Goal: Task Accomplishment & Management: Manage account settings

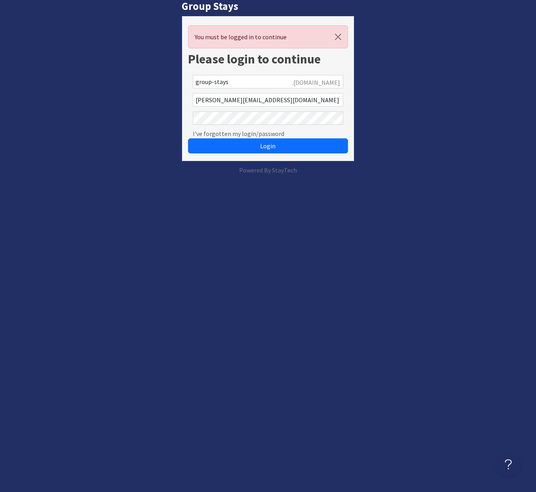
scroll to position [0, 5]
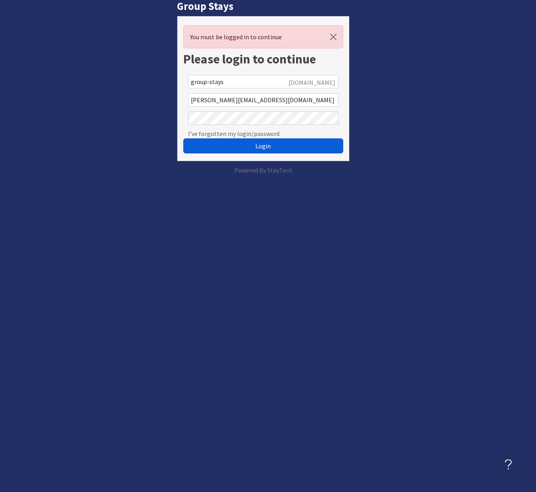
click at [243, 143] on button "Login" at bounding box center [263, 145] width 160 height 15
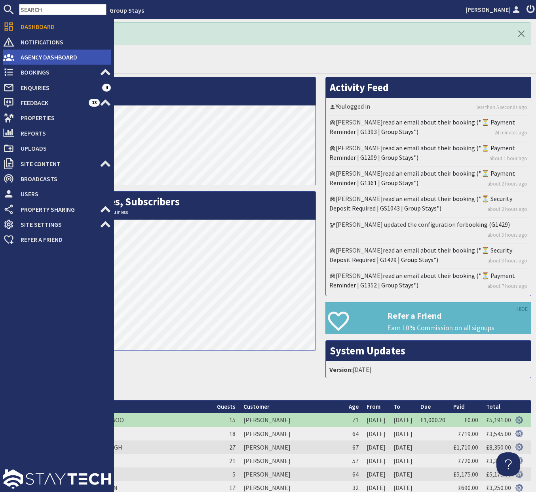
click at [25, 58] on span "Agency Dashboard" at bounding box center [62, 57] width 97 height 13
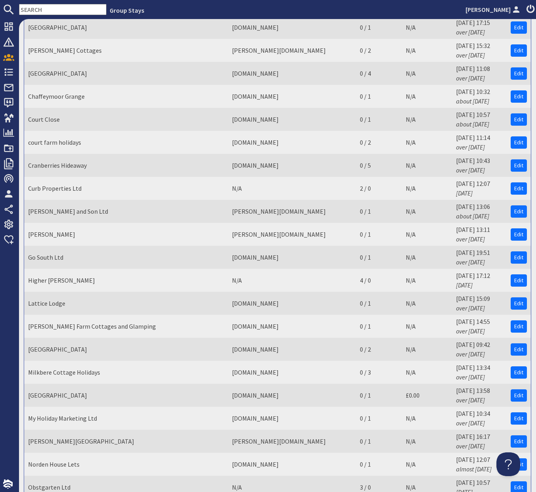
scroll to position [289, 0]
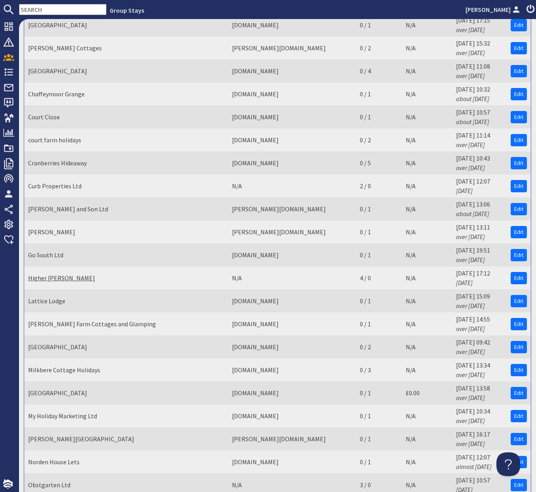
click at [49, 274] on link "Higher Wiscombe" at bounding box center [61, 278] width 67 height 8
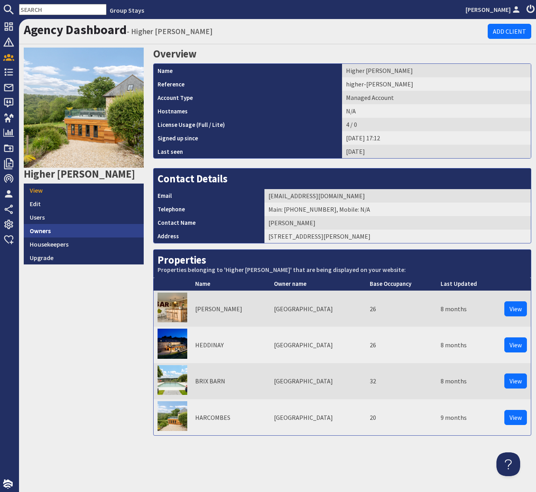
click at [82, 224] on link "Owners" at bounding box center [84, 230] width 120 height 13
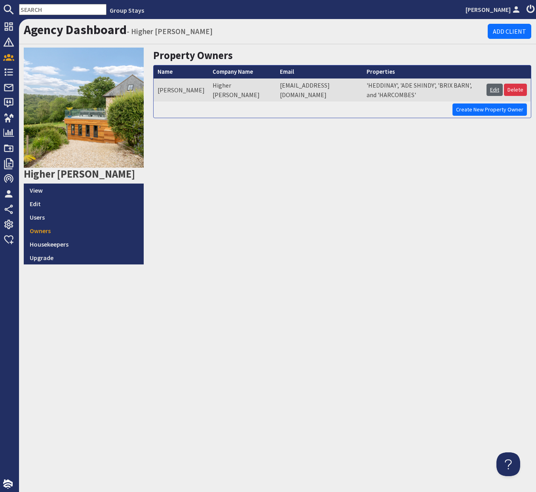
click at [494, 90] on link "Edit" at bounding box center [495, 90] width 16 height 12
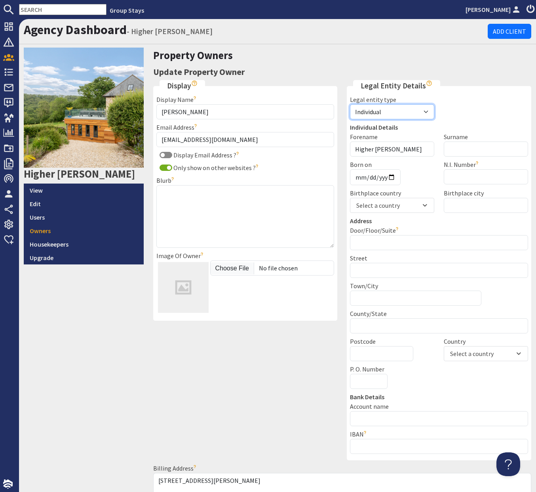
click at [354, 118] on select "Individual Business Agent" at bounding box center [392, 111] width 84 height 15
select select "business"
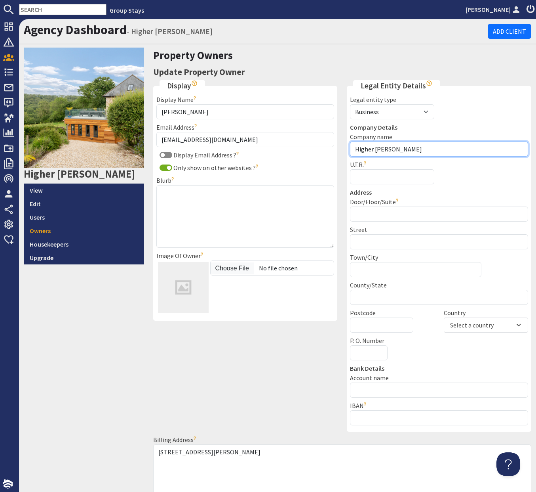
click at [420, 149] on input "Higher Wiscombe" at bounding box center [439, 148] width 178 height 15
type input "Higher Wiscombe Limited"
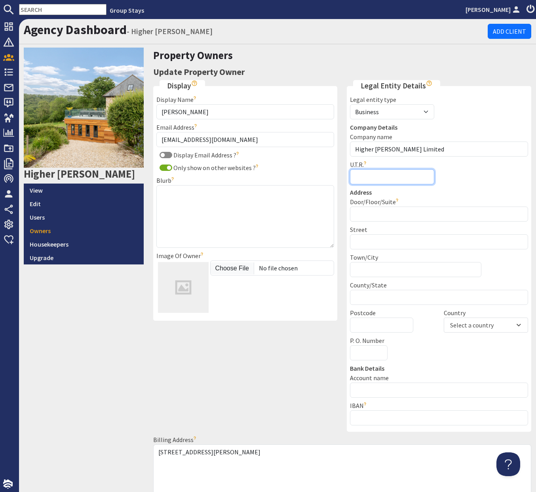
click at [407, 176] on input "U.T.R." at bounding box center [392, 176] width 84 height 15
paste input "Reg No. 05160956"
type input "Reg No. 05160956"
drag, startPoint x: 406, startPoint y: 178, endPoint x: 320, endPoint y: 176, distance: 85.6
click at [320, 176] on div "Display Display Name Lorna Handyside The name you'd like the owner to be displa…" at bounding box center [343, 293] width 388 height 426
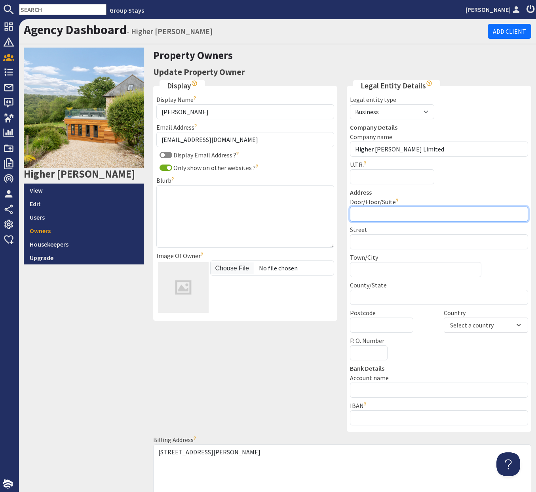
click at [420, 216] on input "Door/Floor/Suite" at bounding box center [439, 213] width 178 height 15
type input "Higher Wiscombe"
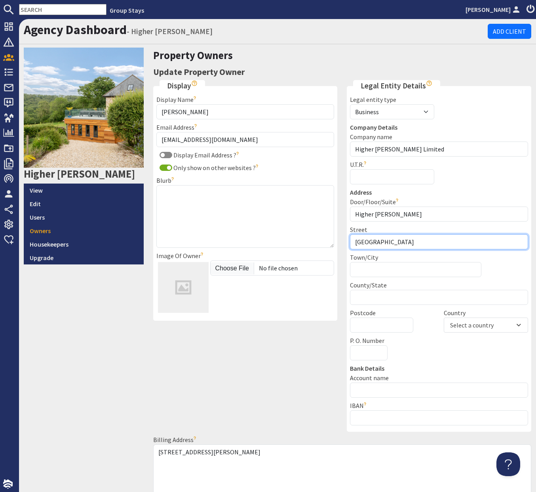
type input "Southleigh"
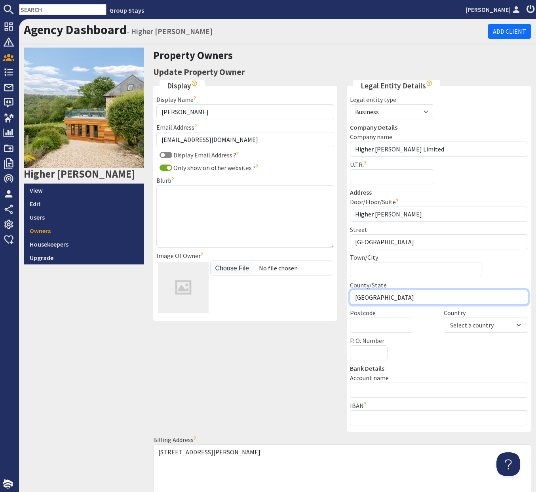
type input "Devon"
type input "EX24 6JF"
click at [457, 325] on div "Select a country" at bounding box center [472, 325] width 44 height 10
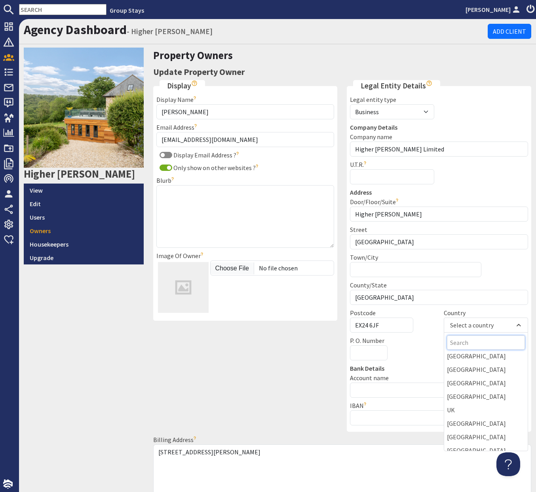
scroll to position [3198, 0]
click at [469, 402] on div "UK" at bounding box center [486, 408] width 84 height 13
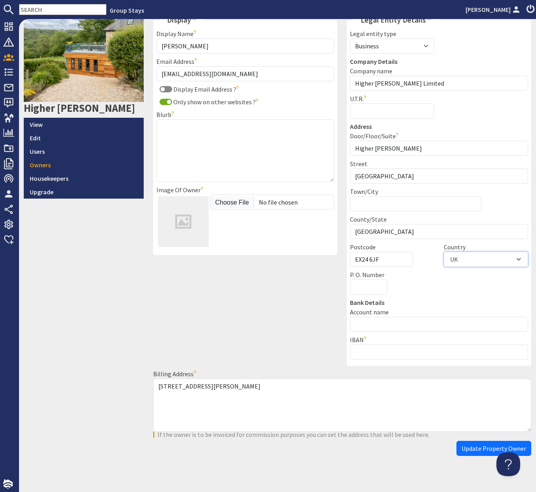
scroll to position [73, 0]
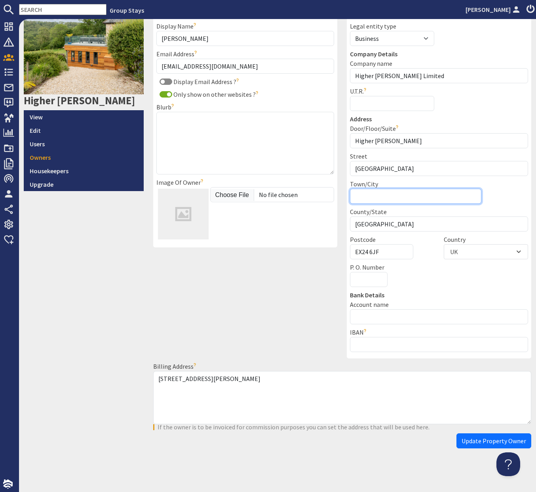
click at [399, 197] on input "Town/City" at bounding box center [415, 196] width 131 height 15
type input "Colyton"
click at [481, 441] on span "Update Property Owner" at bounding box center [494, 441] width 65 height 8
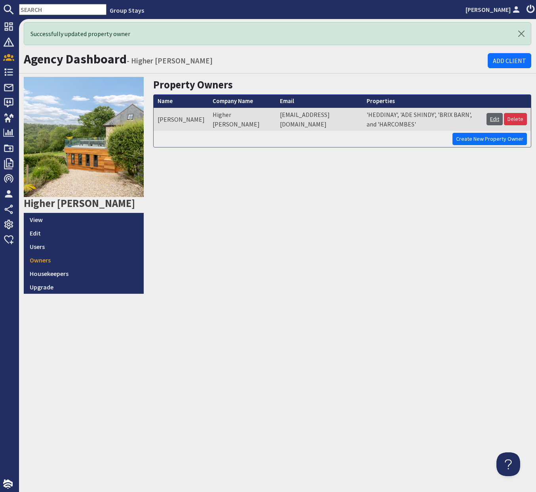
click at [497, 123] on link "Edit" at bounding box center [495, 119] width 16 height 12
